Goal: Task Accomplishment & Management: Use online tool/utility

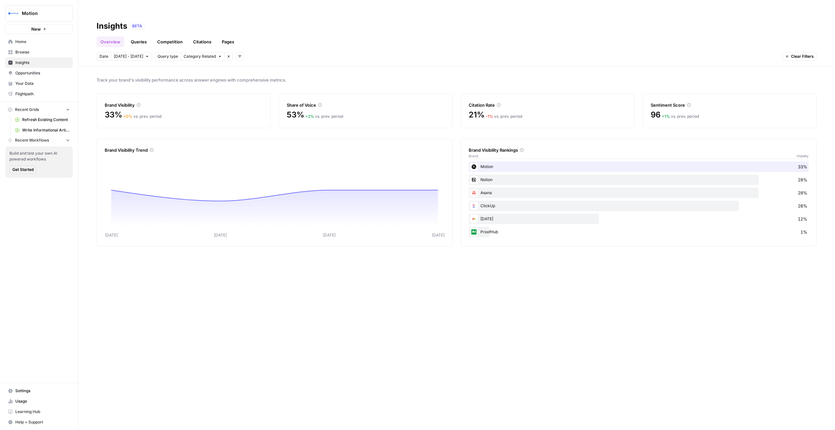
click at [55, 34] on nav "Home Browse Insights Opportunities Your Data Flightpath" at bounding box center [39, 68] width 78 height 68
click at [43, 29] on icon "button" at bounding box center [45, 29] width 4 height 4
click at [50, 8] on button "Motion" at bounding box center [39, 13] width 68 height 16
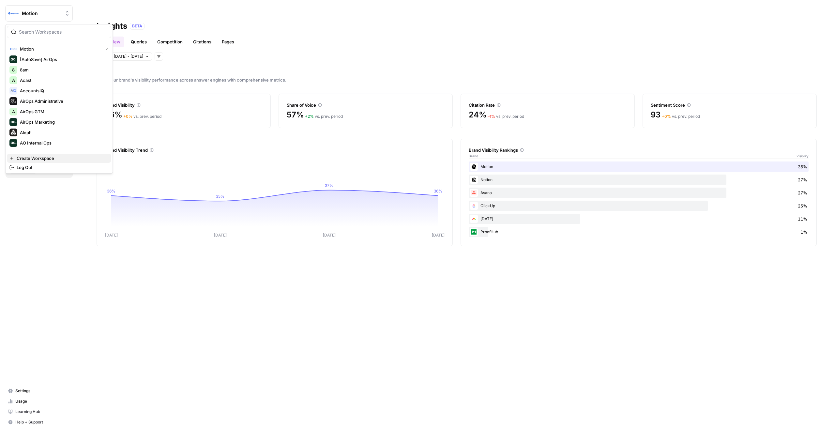
click at [52, 156] on span "Create Workspace" at bounding box center [61, 158] width 89 height 7
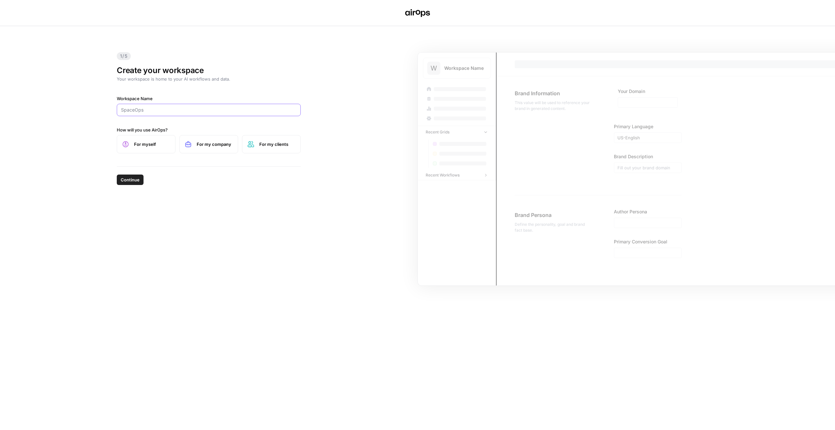
click at [237, 110] on input "Workspace Name" at bounding box center [209, 110] width 176 height 7
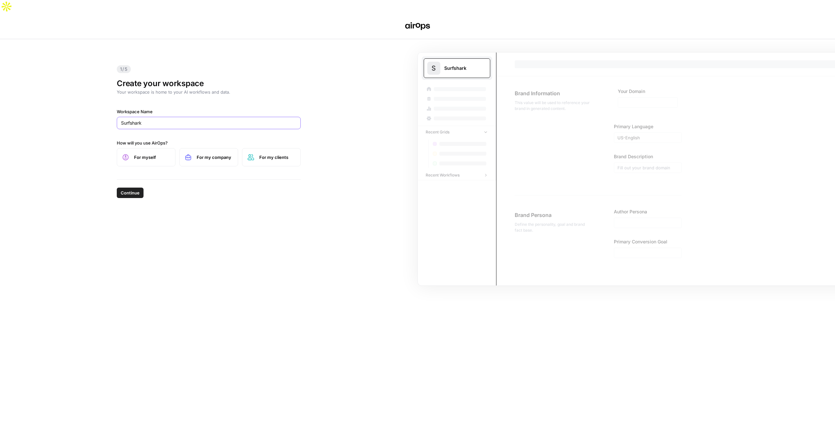
type input "Surfshark"
click at [256, 148] on label "For my clients" at bounding box center [271, 157] width 59 height 18
click at [234, 148] on label "For my company" at bounding box center [208, 157] width 59 height 18
click at [133, 190] on span "Continue" at bounding box center [130, 193] width 19 height 7
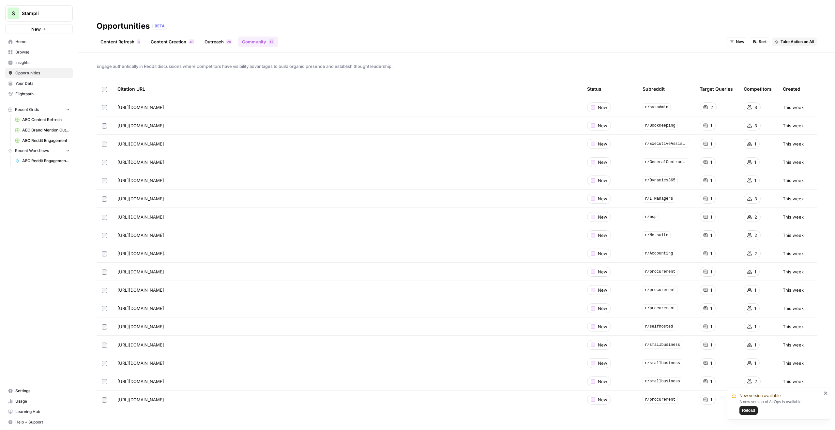
click at [62, 22] on div "S Stampli New" at bounding box center [39, 17] width 78 height 34
click at [59, 13] on span "Stampli" at bounding box center [41, 13] width 39 height 7
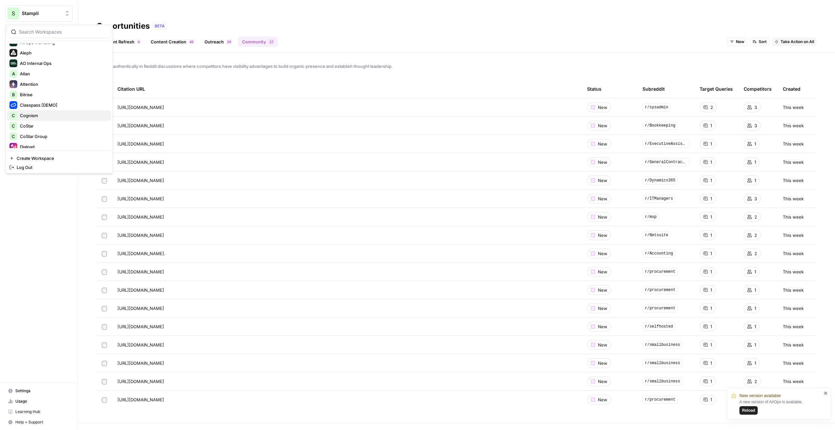
click at [45, 114] on span "Cognism" at bounding box center [63, 115] width 86 height 7
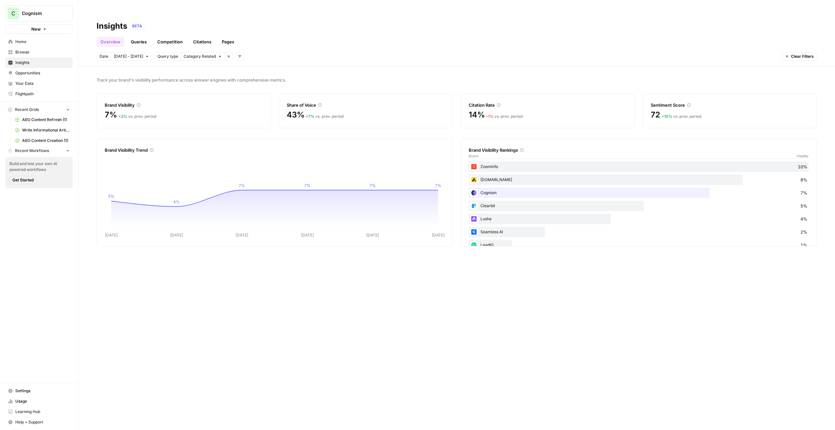
click at [47, 122] on span "AEO Content Refresh (1)" at bounding box center [46, 120] width 48 height 6
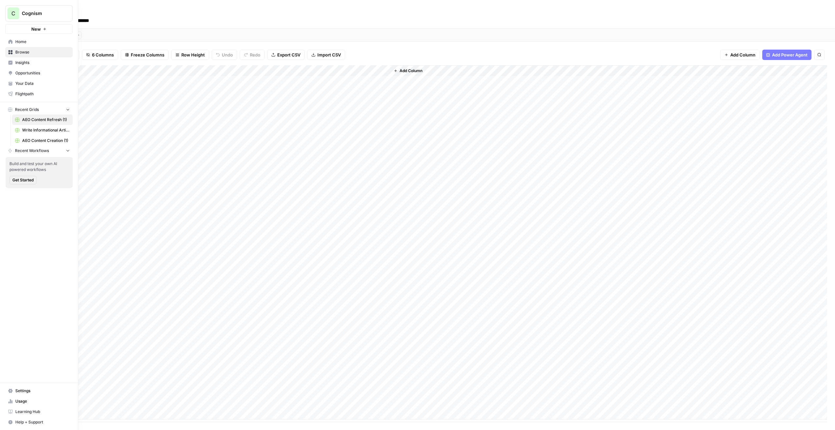
click at [48, 30] on button "New" at bounding box center [39, 29] width 68 height 10
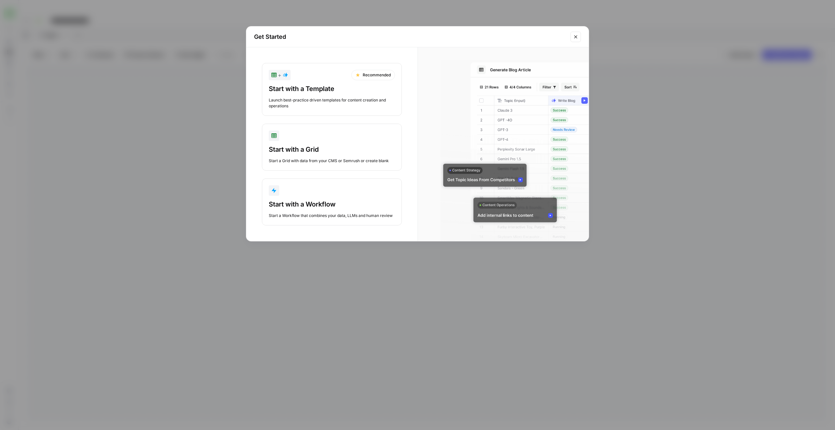
click at [360, 104] on div "Launch best-practice driven templates for content creation and operations" at bounding box center [332, 103] width 126 height 12
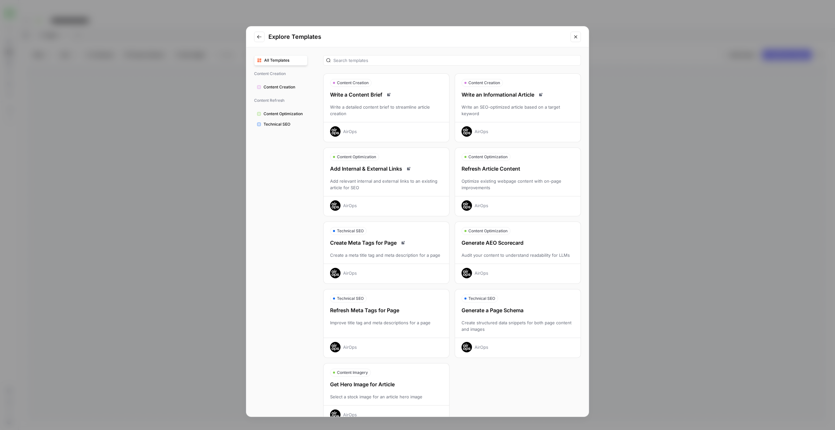
click at [484, 188] on div "Optimize existing webpage content with on-page improvements" at bounding box center [518, 184] width 126 height 13
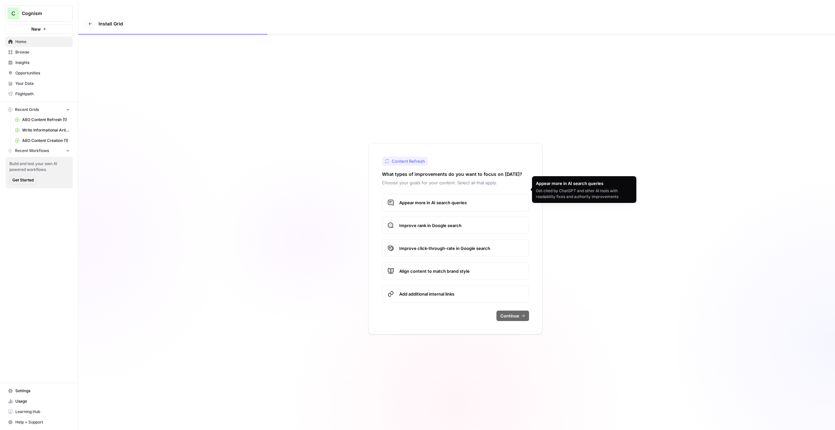
click at [469, 195] on label "Appear more in AI search queries" at bounding box center [455, 203] width 147 height 18
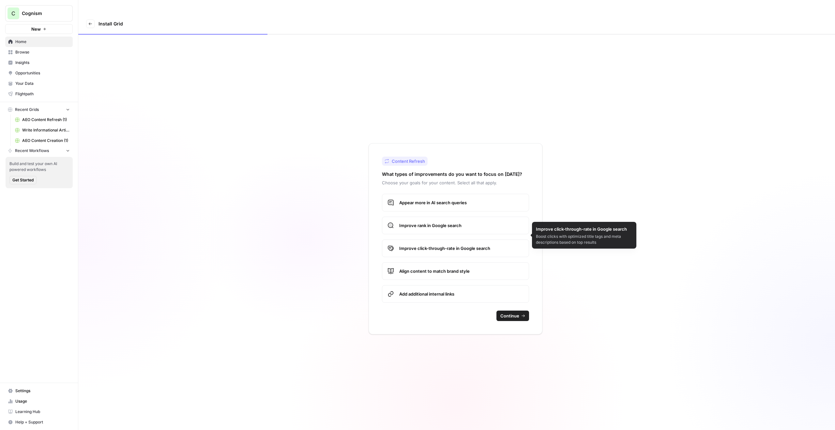
click at [478, 245] on span "Improve click-through-rate in Google search" at bounding box center [461, 248] width 124 height 7
click at [480, 268] on span "Align content to match brand style" at bounding box center [461, 271] width 124 height 7
click at [480, 239] on label "Improve click-through-rate in Google search" at bounding box center [455, 248] width 147 height 18
click at [475, 222] on span "Improve rank in Google search" at bounding box center [461, 225] width 124 height 7
click at [518, 313] on span "Continue" at bounding box center [509, 316] width 19 height 7
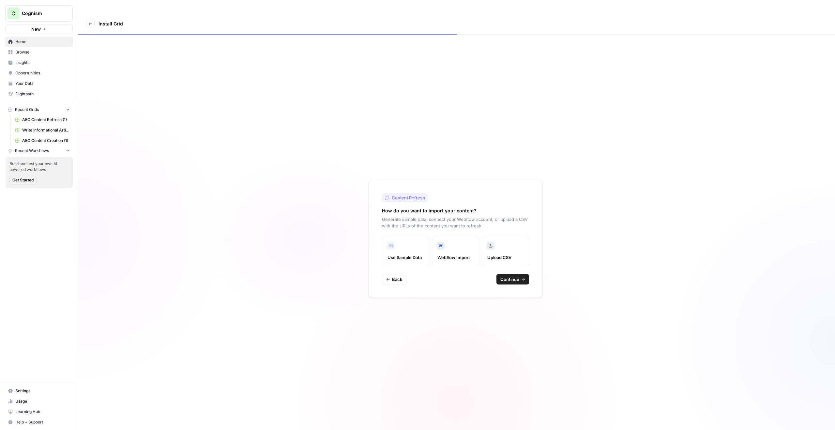
click at [520, 274] on button "Continue" at bounding box center [513, 279] width 33 height 10
click at [504, 267] on button "Continue" at bounding box center [513, 272] width 33 height 10
click at [520, 278] on span "Build Grid" at bounding box center [516, 281] width 20 height 7
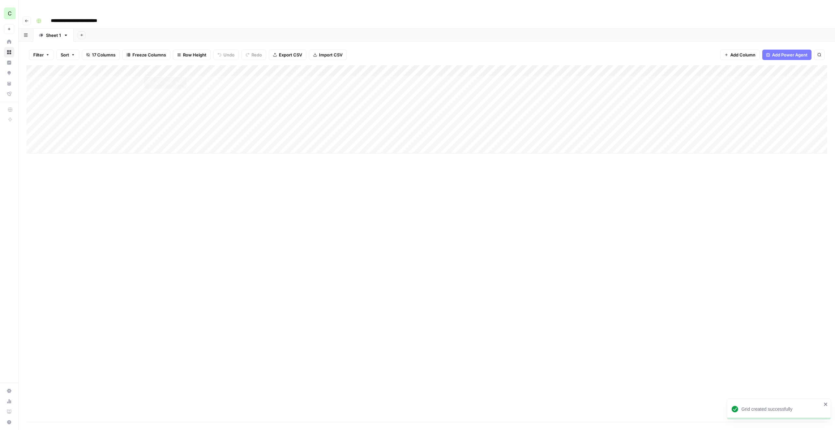
click at [182, 70] on div "Add Column" at bounding box center [426, 109] width 801 height 88
click at [182, 80] on div "Add Column" at bounding box center [426, 109] width 801 height 88
click at [182, 89] on div "Add Column" at bounding box center [426, 109] width 801 height 88
click at [182, 99] on div "Add Column" at bounding box center [426, 109] width 801 height 88
click at [182, 114] on div "Add Column" at bounding box center [426, 109] width 801 height 88
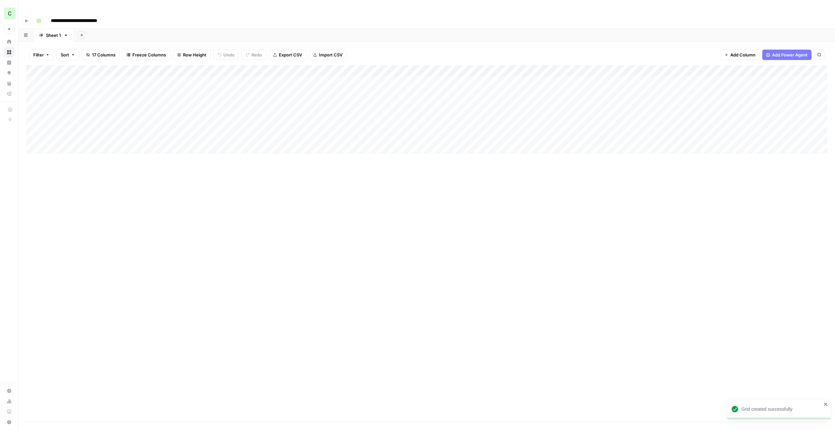
click at [182, 125] on div "Add Column" at bounding box center [426, 109] width 801 height 88
click at [90, 16] on input "**********" at bounding box center [81, 21] width 67 height 10
click at [105, 16] on input "**********" at bounding box center [81, 21] width 67 height 10
click at [113, 16] on input "**********" at bounding box center [81, 21] width 67 height 10
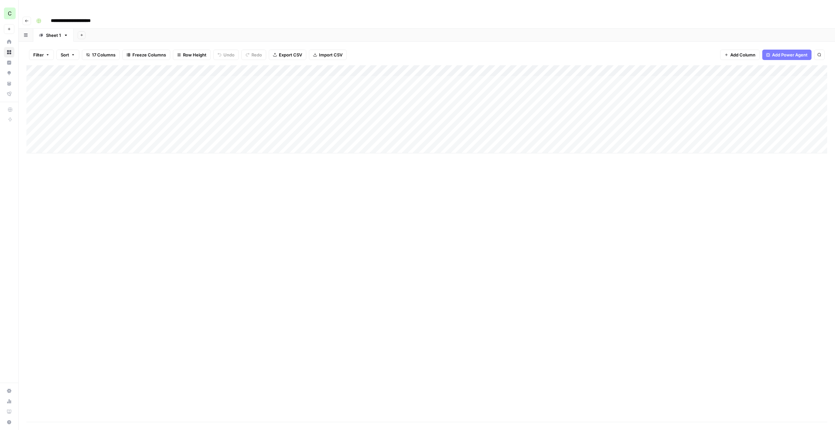
type input "**********"
click at [87, 68] on div "Add Column" at bounding box center [426, 109] width 801 height 88
click at [87, 68] on body "**********" at bounding box center [417, 215] width 835 height 430
click at [87, 68] on input "**********" at bounding box center [104, 70] width 104 height 8
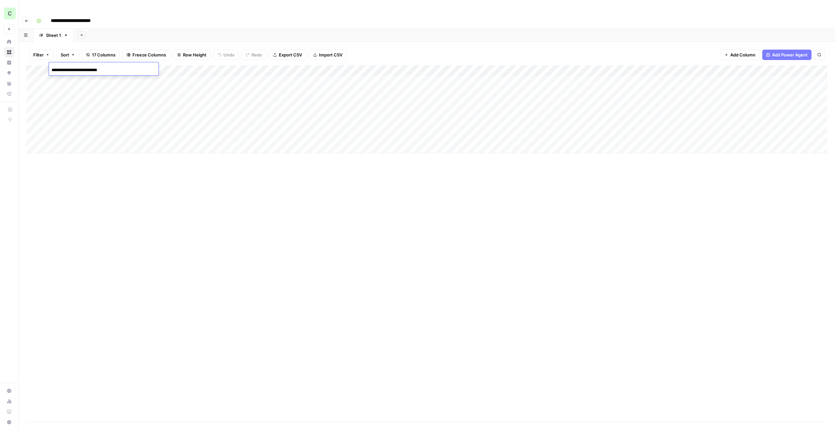
type input "**********"
click at [180, 68] on div "Add Column" at bounding box center [426, 109] width 801 height 88
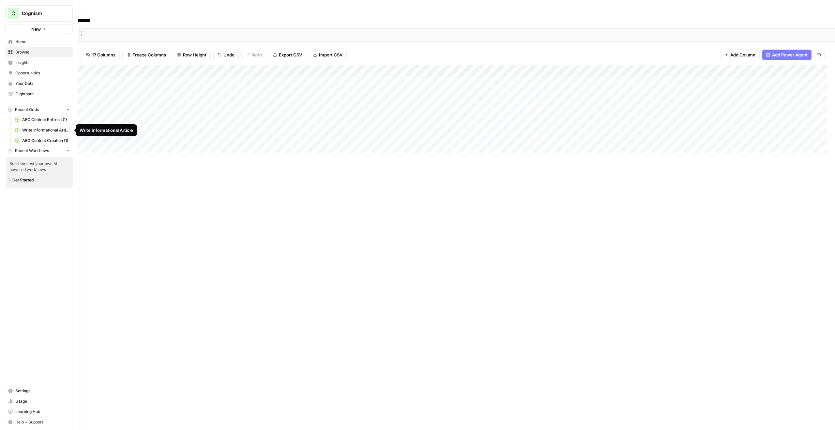
click at [44, 128] on span "Write Informational Article" at bounding box center [46, 130] width 48 height 6
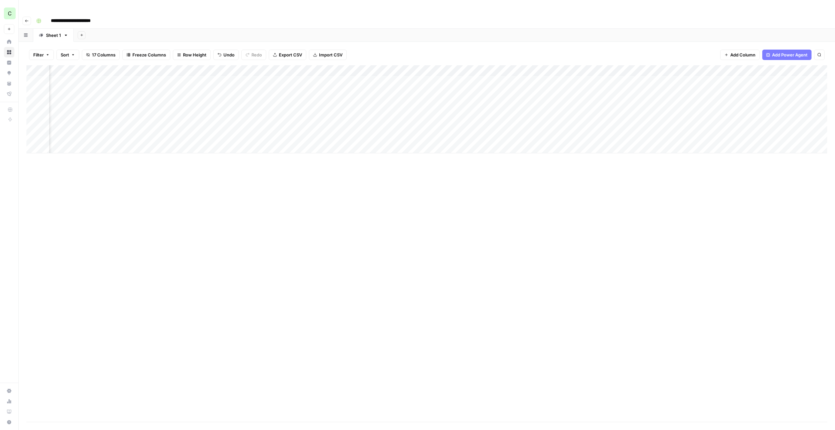
scroll to position [0, 60]
click at [413, 69] on div "Add Column" at bounding box center [426, 109] width 801 height 88
click at [576, 68] on div "Add Column" at bounding box center [426, 109] width 801 height 88
click at [713, 68] on div "Add Column" at bounding box center [426, 109] width 801 height 88
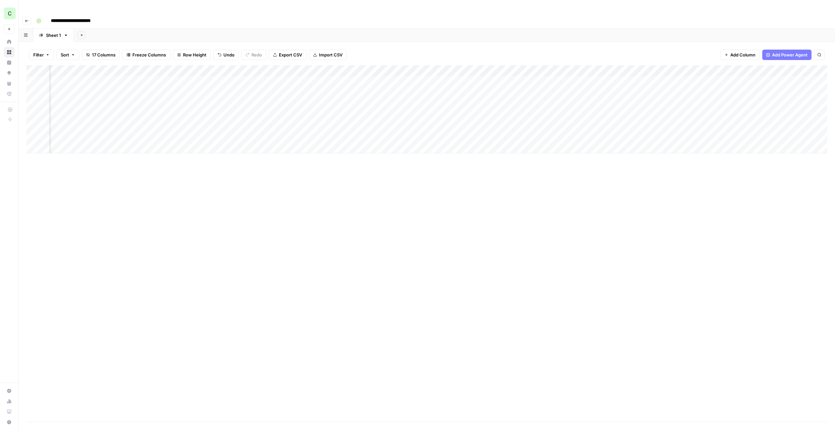
scroll to position [0, 445]
click at [586, 68] on div "Add Column" at bounding box center [426, 109] width 801 height 88
click at [683, 68] on div "Add Column" at bounding box center [426, 109] width 801 height 88
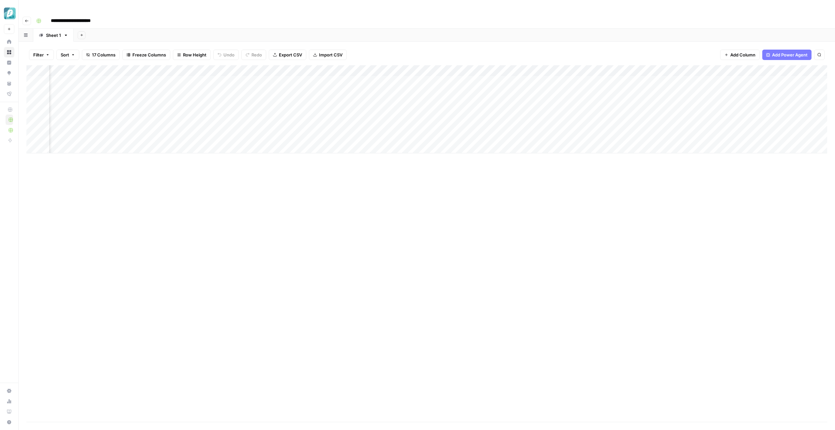
scroll to position [0, 171]
click at [464, 69] on div "Add Column" at bounding box center [426, 109] width 801 height 88
click at [353, 69] on div "Add Column" at bounding box center [426, 109] width 801 height 88
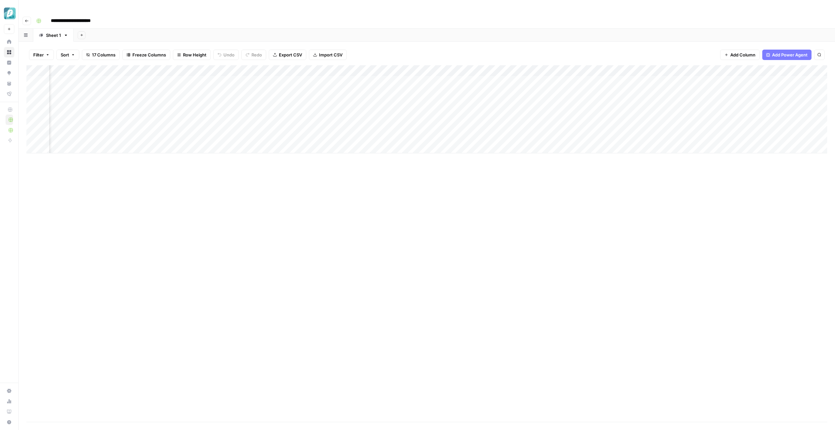
click at [641, 69] on div "Add Column" at bounding box center [426, 109] width 801 height 88
click at [555, 67] on div "Add Column" at bounding box center [426, 109] width 801 height 88
click at [87, 69] on div "Add Column" at bounding box center [426, 109] width 801 height 88
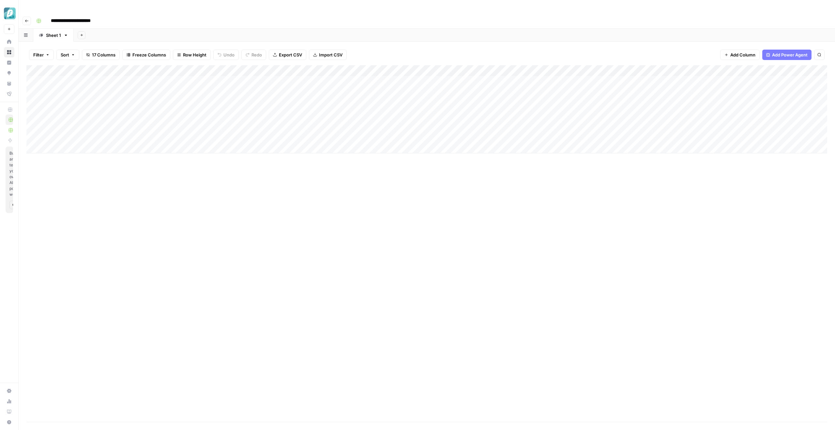
click at [87, 69] on div "Add Column" at bounding box center [426, 109] width 801 height 88
click at [87, 69] on input "**********" at bounding box center [104, 70] width 104 height 8
click at [208, 84] on div "Add Column" at bounding box center [426, 109] width 801 height 88
click at [101, 68] on div "Add Column" at bounding box center [426, 109] width 801 height 88
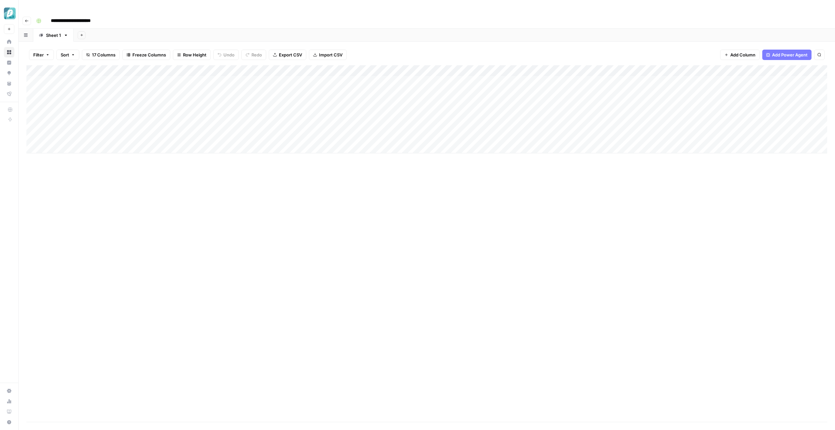
scroll to position [0, 0]
click at [270, 69] on div "Add Column" at bounding box center [426, 109] width 801 height 88
click at [286, 101] on div "Add Column" at bounding box center [426, 109] width 801 height 88
click at [229, 69] on div "Add Column" at bounding box center [426, 109] width 801 height 88
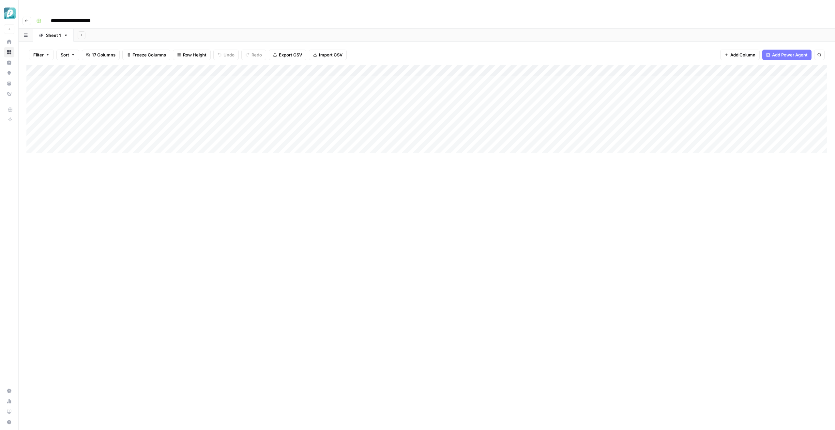
click at [229, 69] on div "Add Column" at bounding box center [426, 109] width 801 height 88
click at [290, 92] on div "Add Column" at bounding box center [426, 109] width 801 height 88
click at [333, 67] on div "Add Column" at bounding box center [426, 109] width 801 height 88
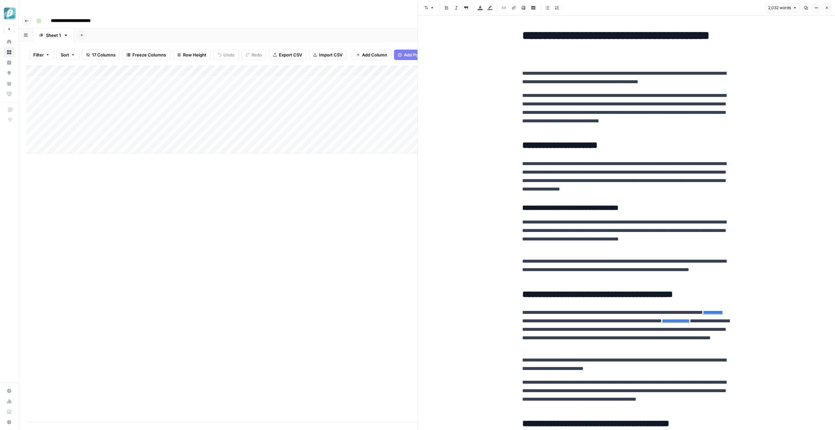
click at [829, 8] on icon "button" at bounding box center [827, 8] width 4 height 4
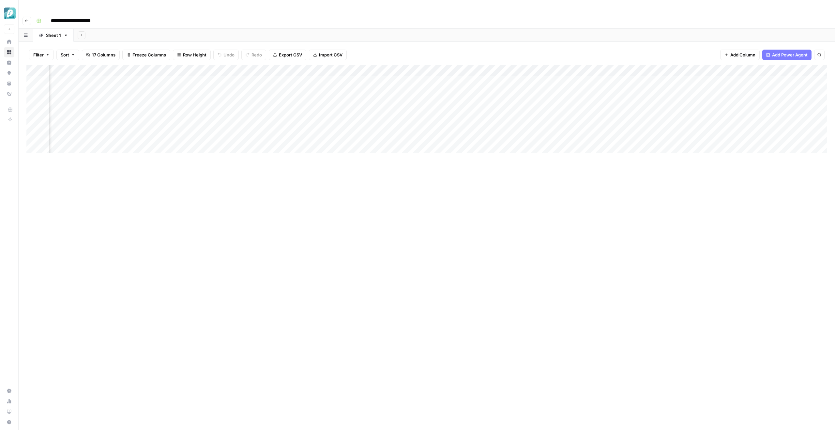
scroll to position [0, 492]
click at [700, 68] on div "Add Column" at bounding box center [426, 109] width 801 height 88
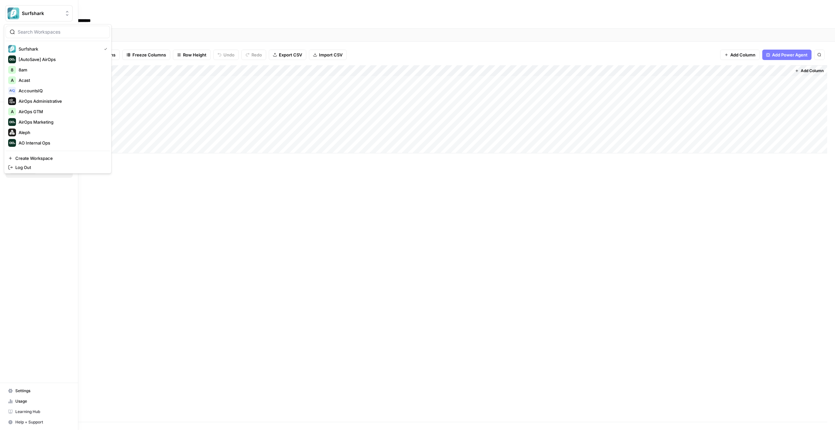
click at [13, 16] on img "Workspace: Surfshark" at bounding box center [14, 14] width 12 height 12
click at [43, 46] on span "Great Question" at bounding box center [63, 46] width 86 height 7
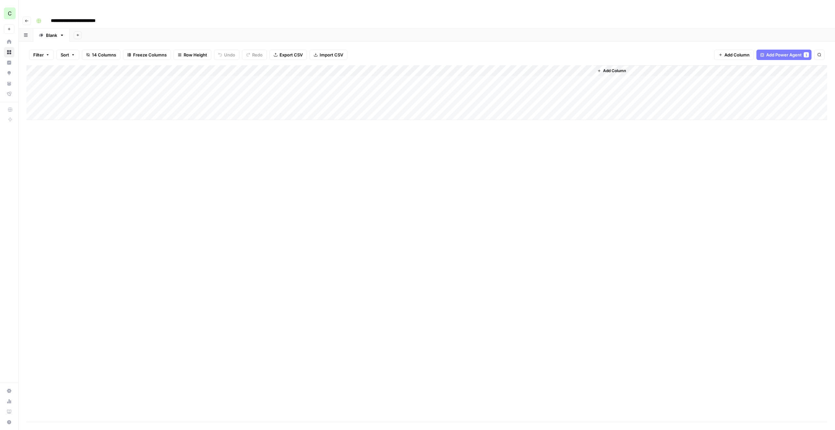
click at [184, 67] on div "Add Column" at bounding box center [426, 92] width 801 height 55
click at [228, 81] on div "Add Column" at bounding box center [426, 92] width 801 height 55
click at [229, 69] on div "Add Column" at bounding box center [426, 92] width 801 height 55
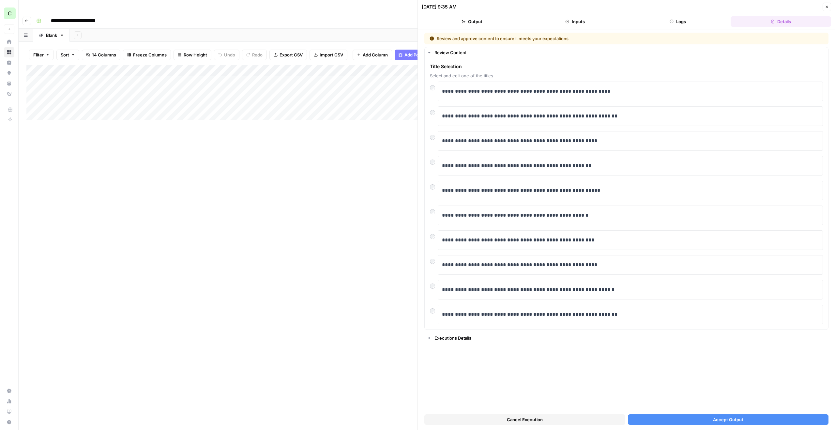
click at [745, 417] on button "Accept Output" at bounding box center [728, 419] width 201 height 10
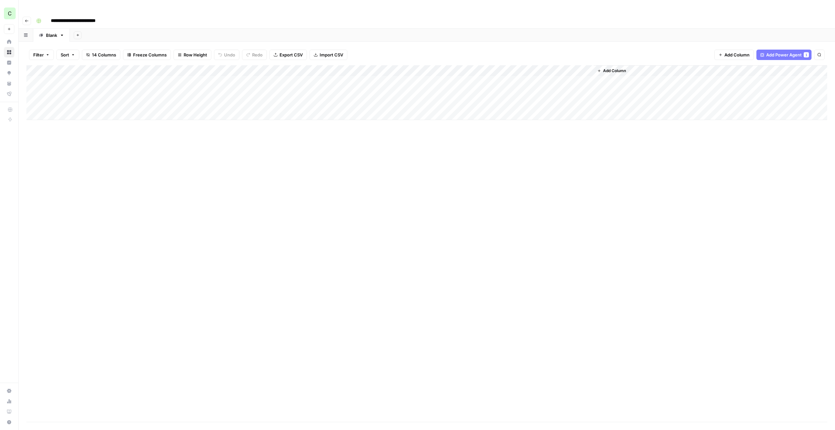
click at [338, 68] on div "Add Column" at bounding box center [426, 92] width 801 height 55
